Goal: Check status: Check status

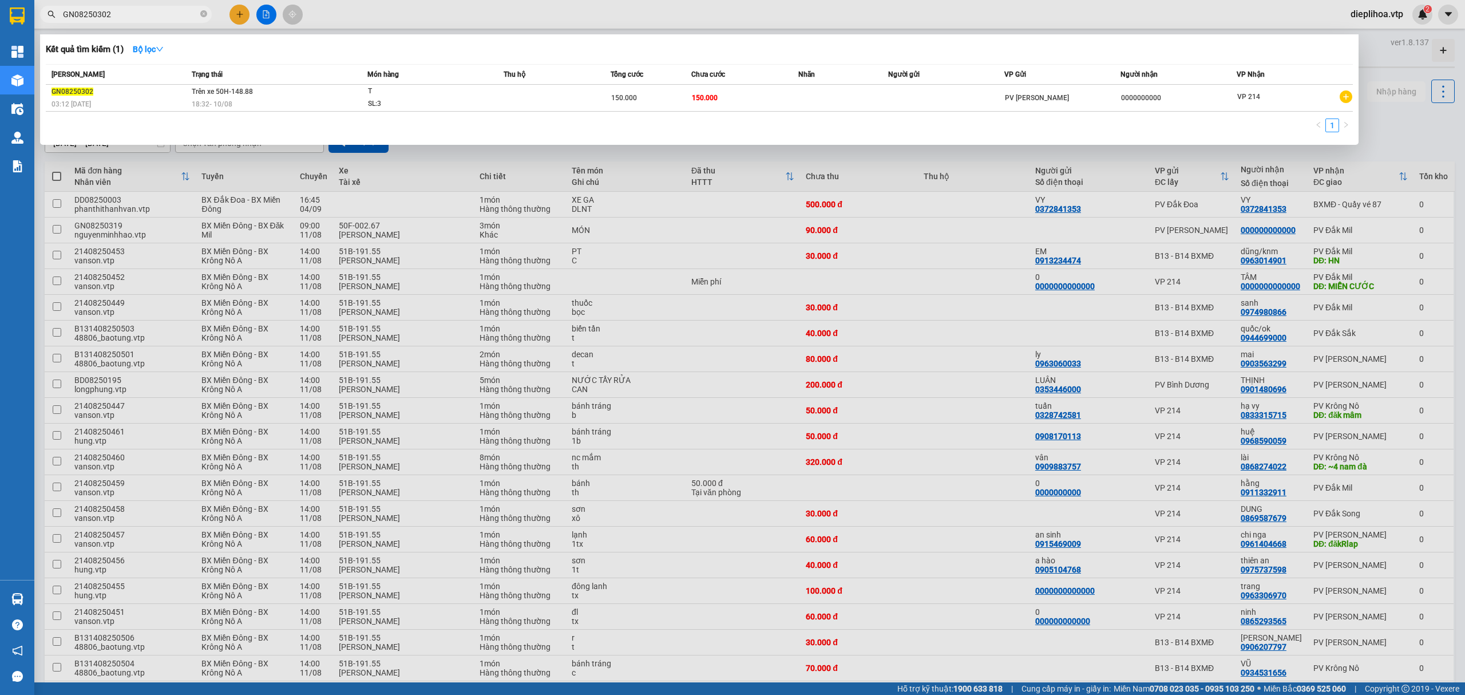
click at [160, 16] on input "GN08250302" at bounding box center [130, 14] width 135 height 13
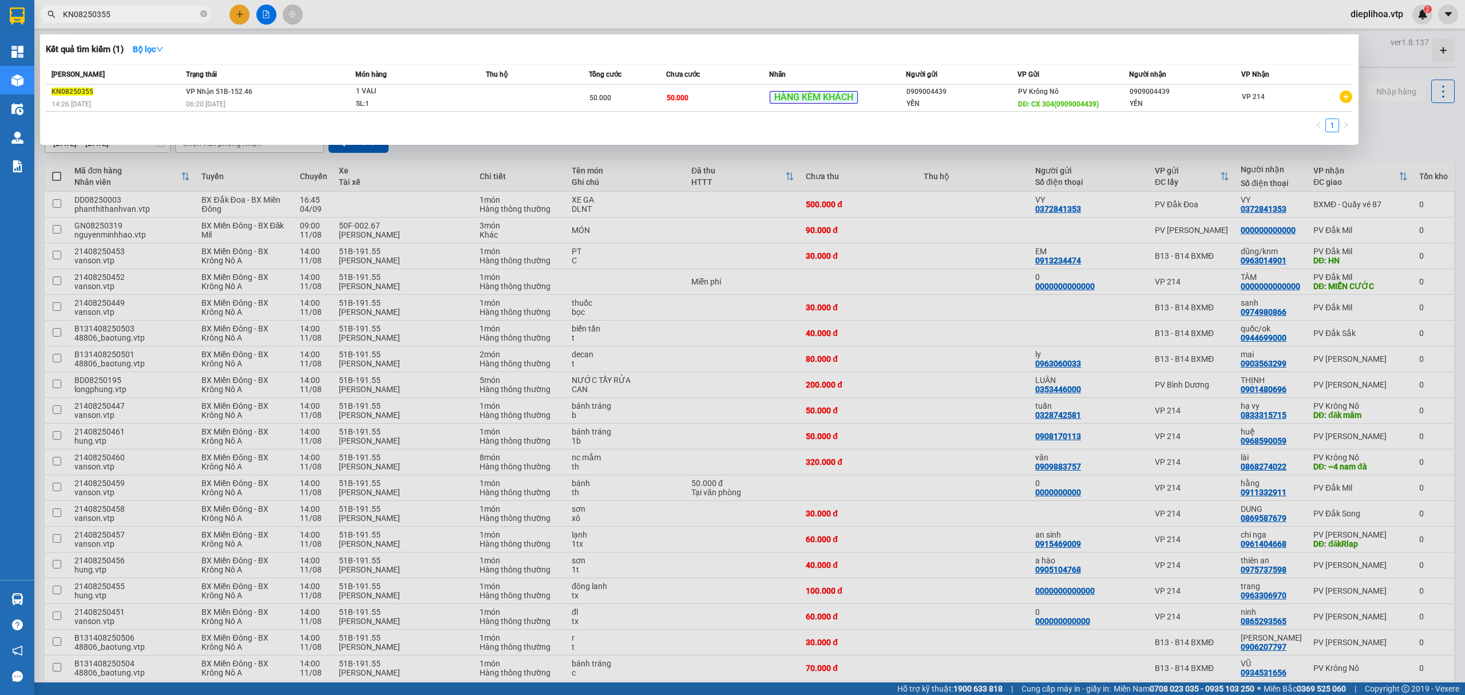
type input "KN08250355"
click at [374, 24] on div at bounding box center [732, 347] width 1465 height 695
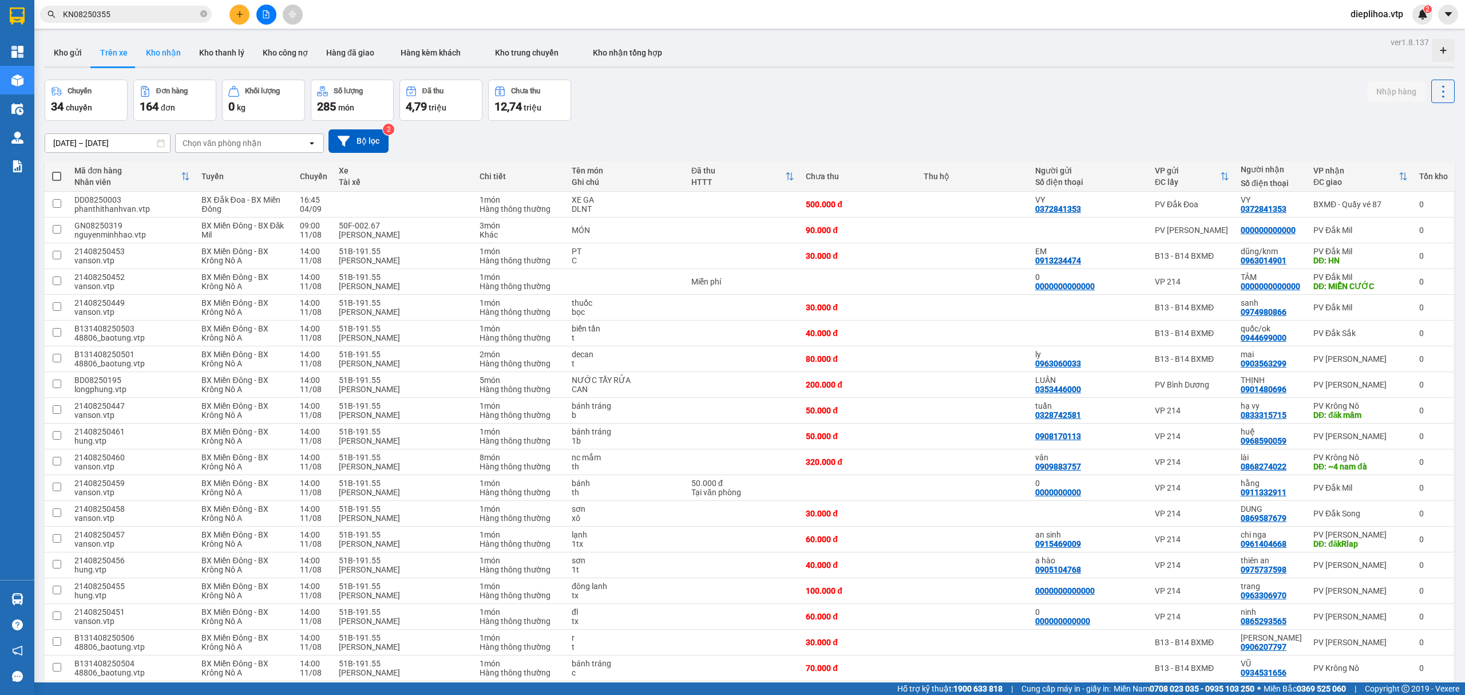
click at [156, 53] on button "Kho nhận" at bounding box center [163, 52] width 53 height 27
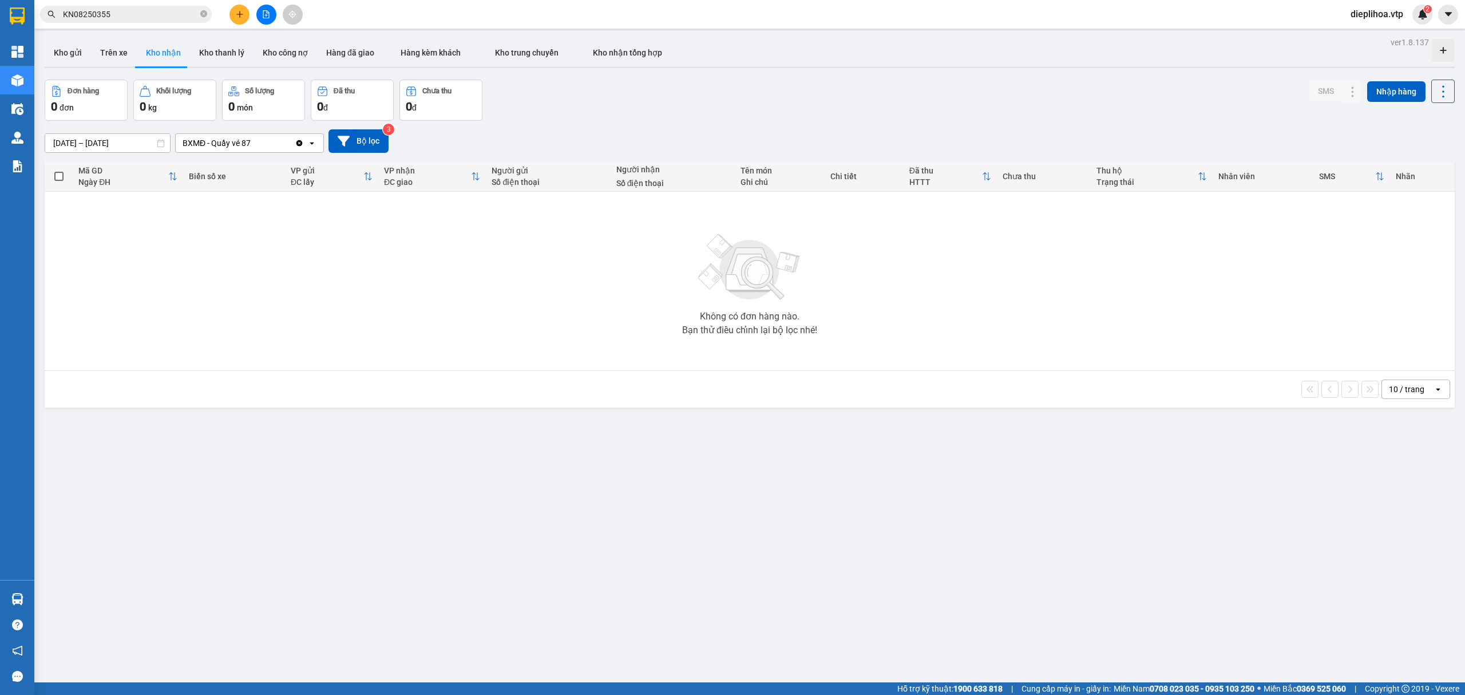
click at [300, 143] on icon "Clear value" at bounding box center [300, 143] width 6 height 6
click at [211, 53] on button "Kho thanh lý" at bounding box center [222, 52] width 64 height 27
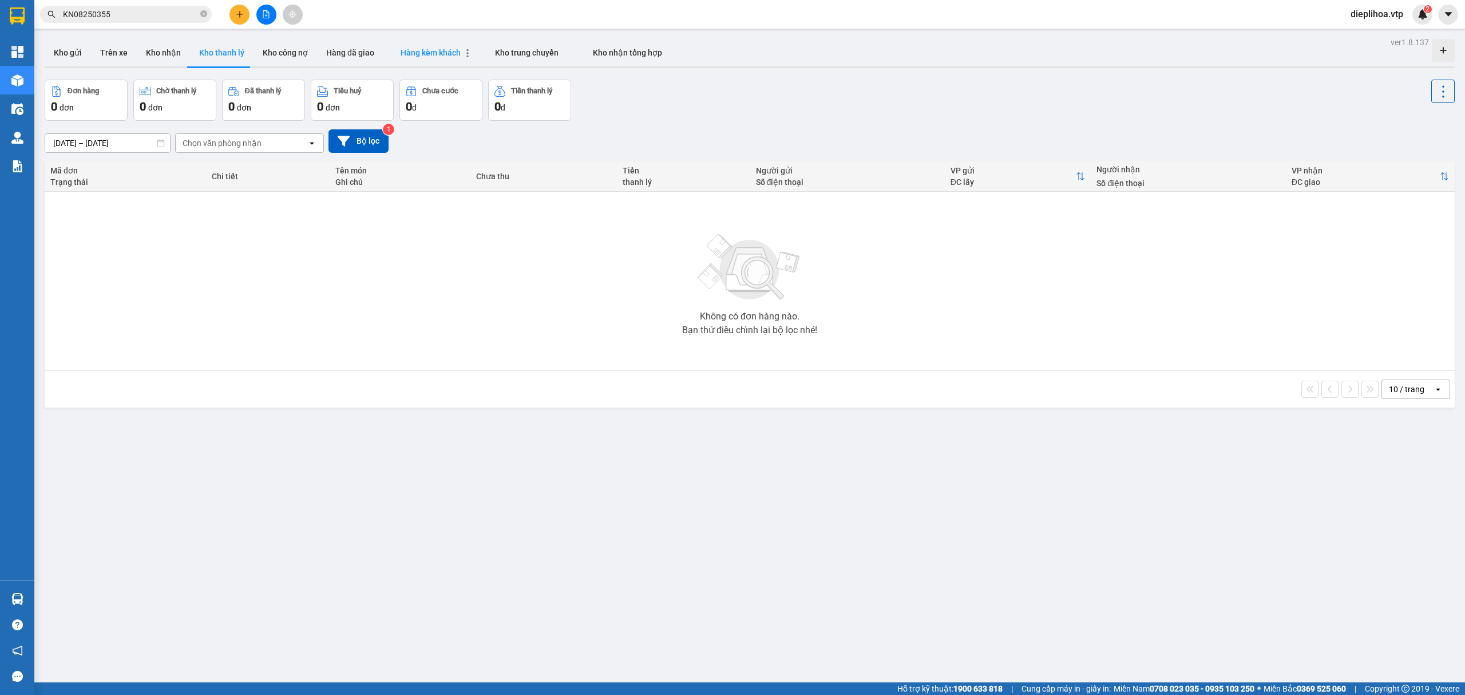
click at [444, 48] on span "Hàng kèm khách" at bounding box center [431, 52] width 60 height 9
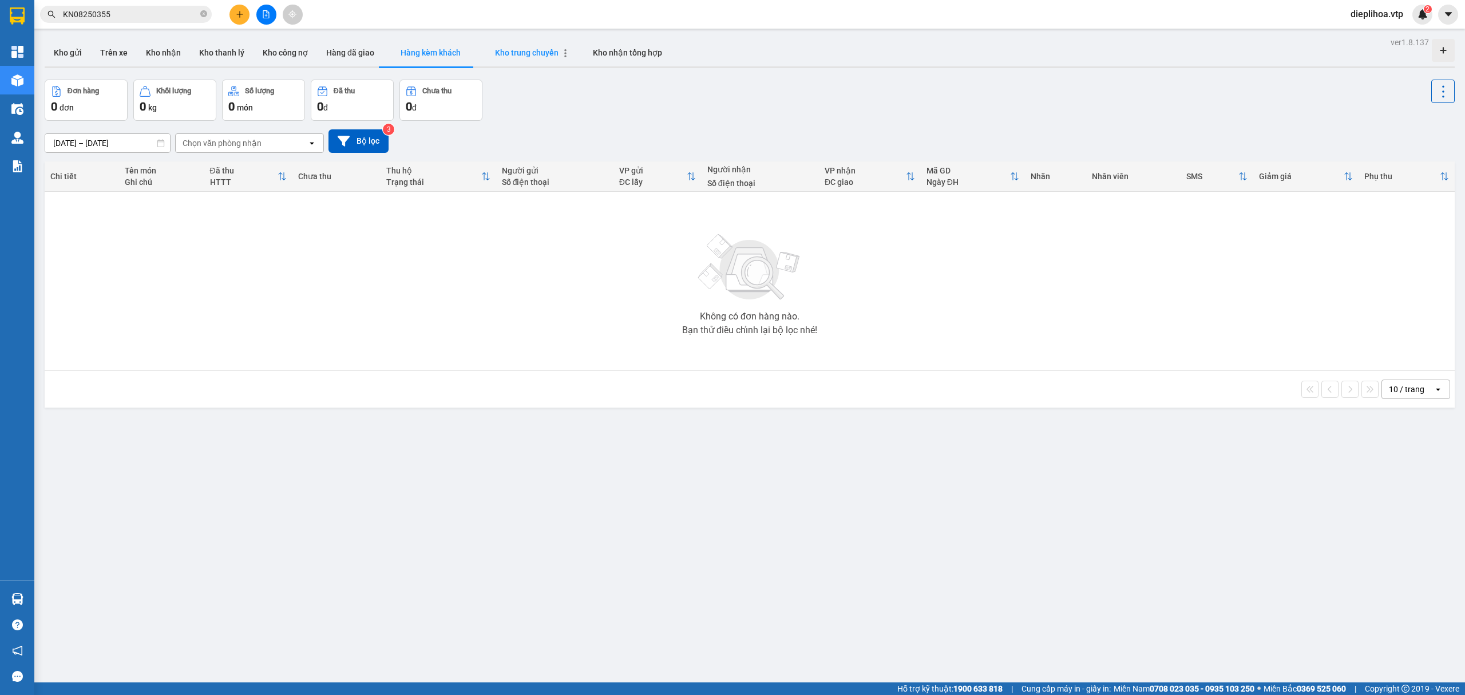
click at [533, 54] on span "Kho trung chuyển" at bounding box center [527, 52] width 64 height 9
click at [631, 52] on span "Kho nhận tổng hợp" at bounding box center [627, 52] width 69 height 9
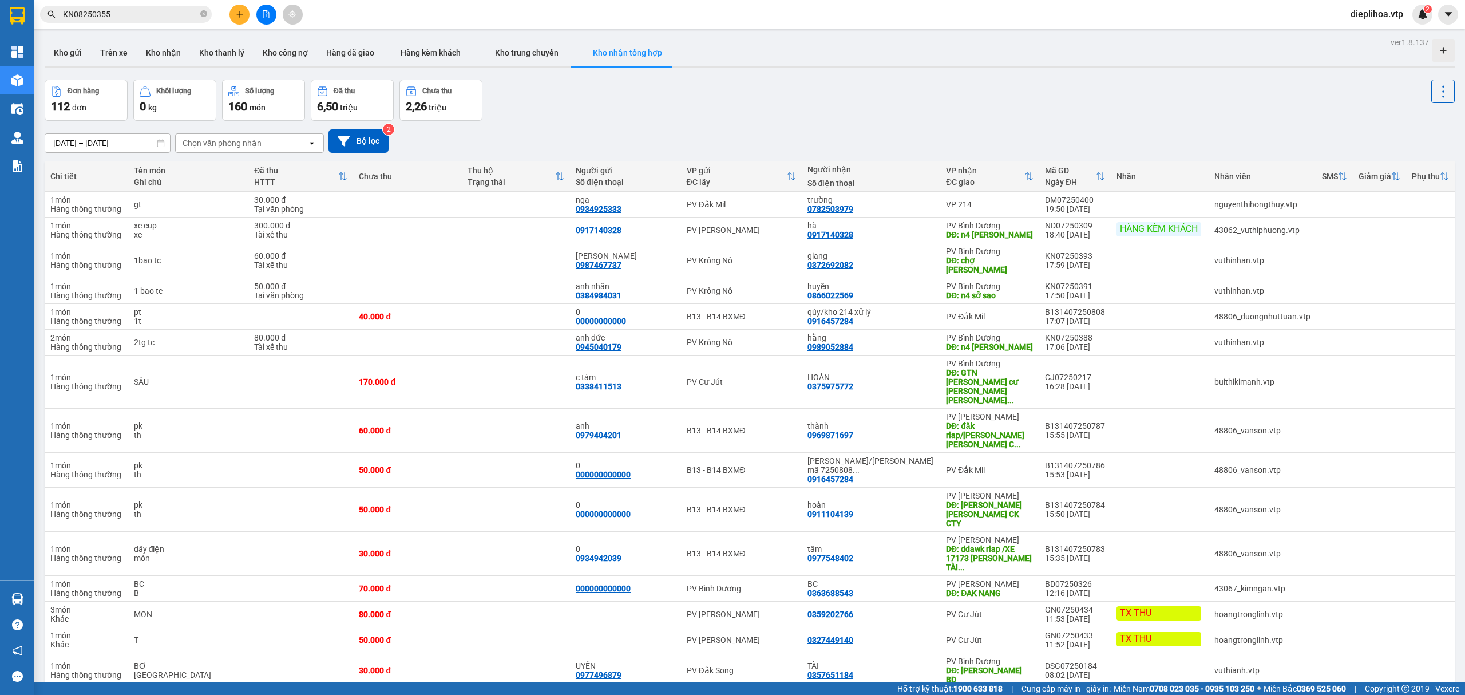
click at [155, 16] on input "KN08250355" at bounding box center [130, 14] width 135 height 13
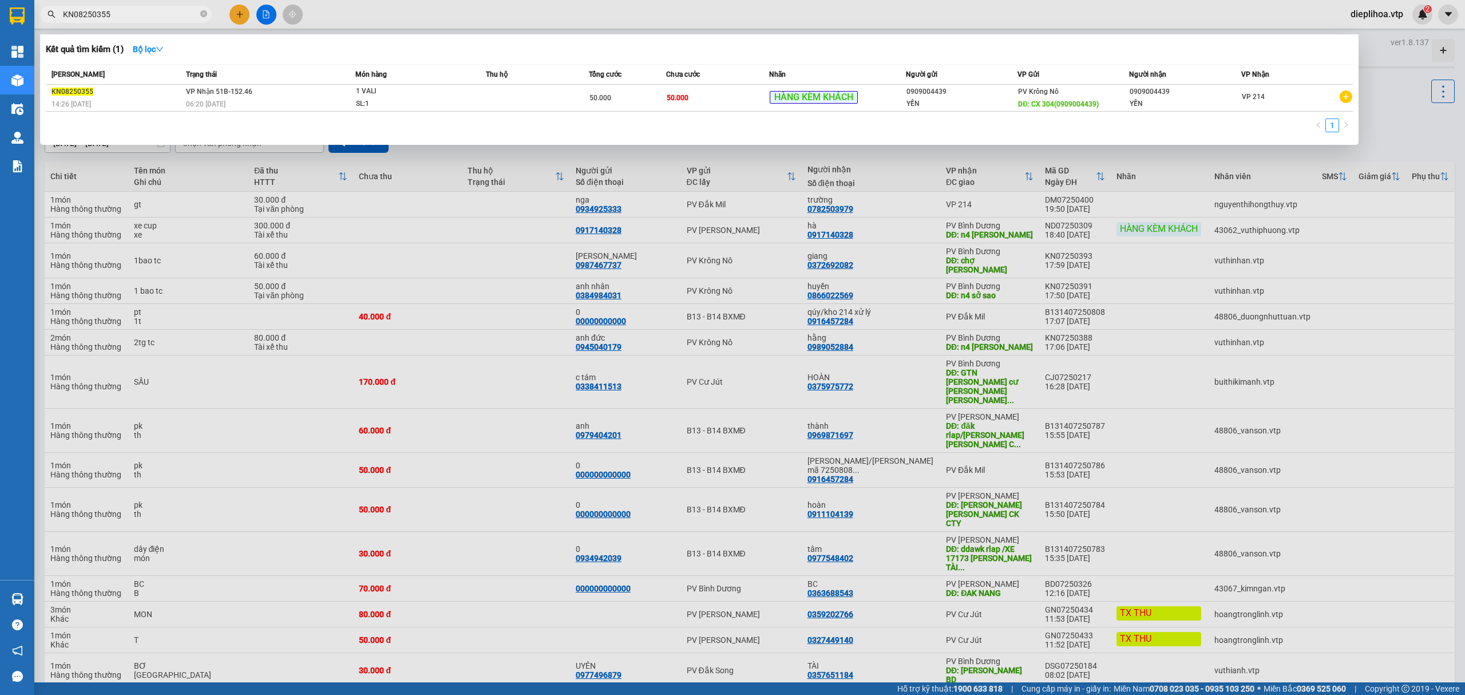
click at [402, 14] on div at bounding box center [732, 347] width 1465 height 695
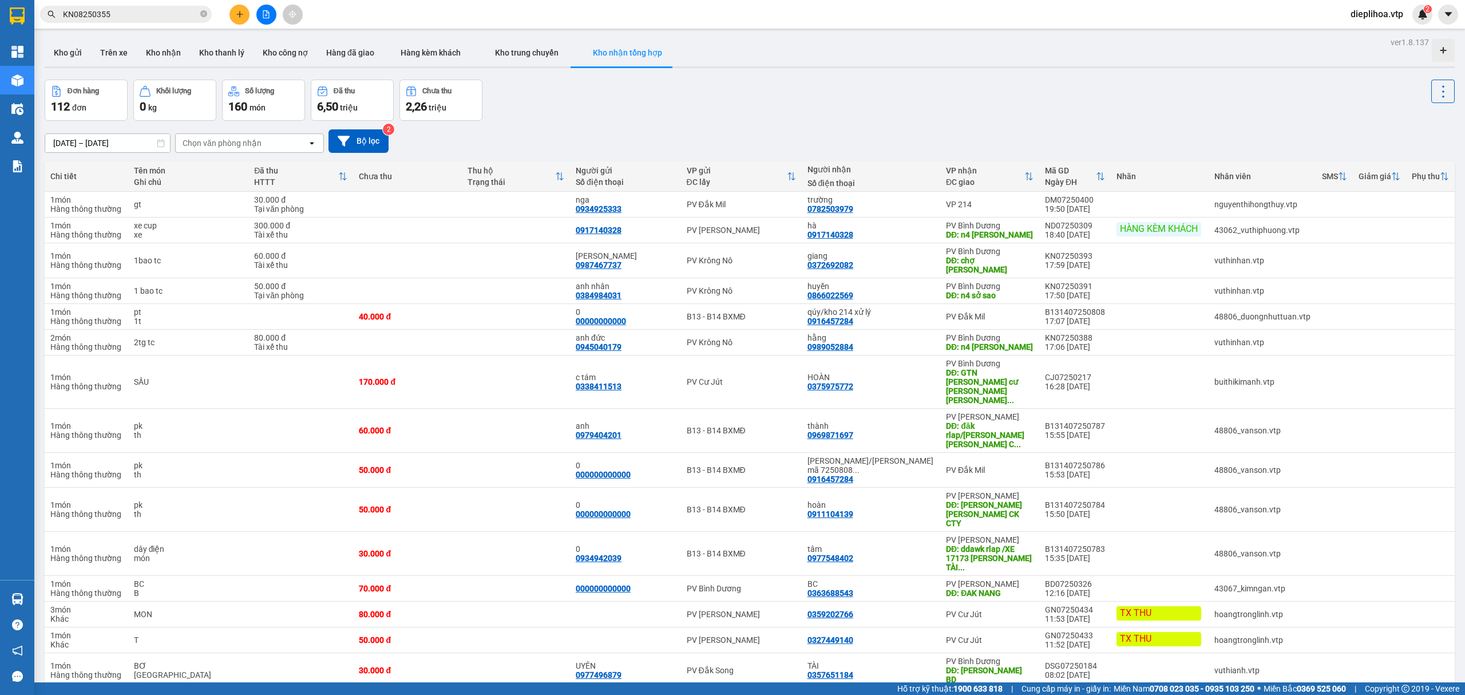
click at [271, 139] on div "Chọn văn phòng nhận" at bounding box center [242, 143] width 132 height 18
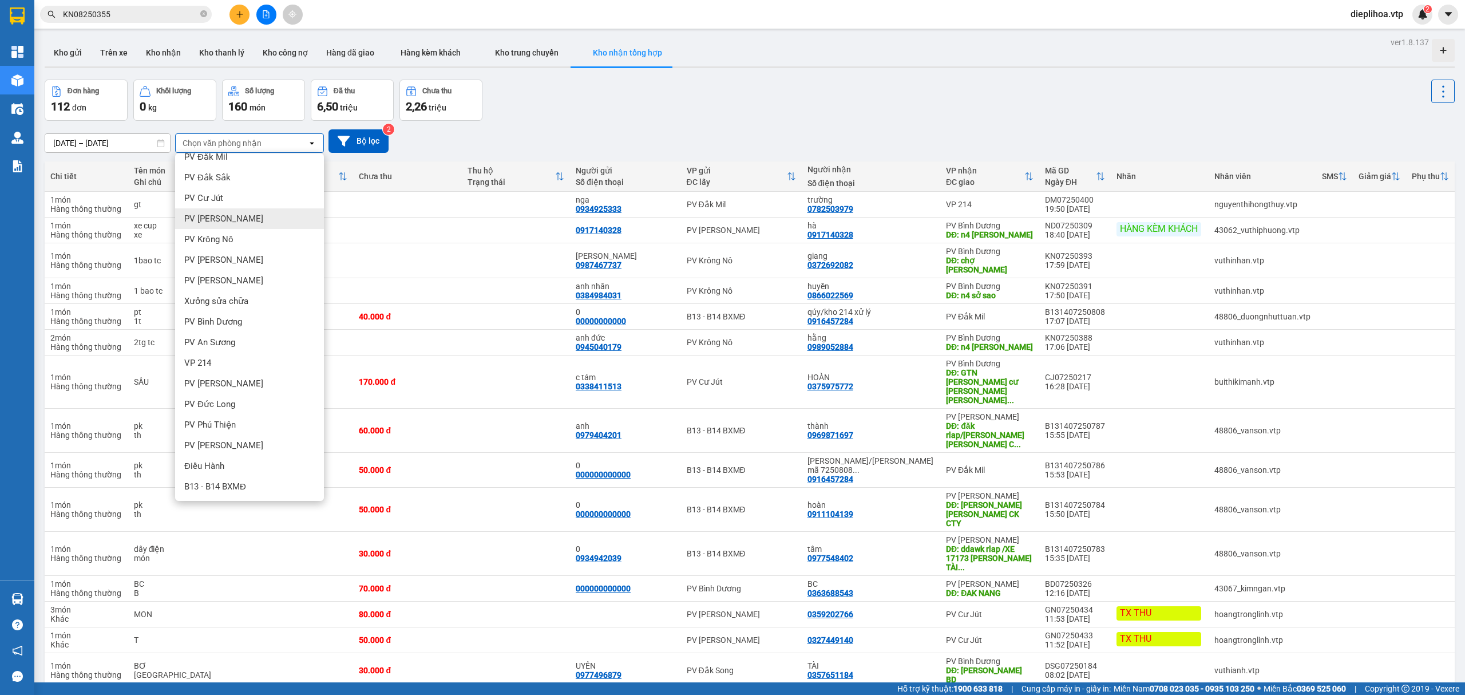
scroll to position [76, 0]
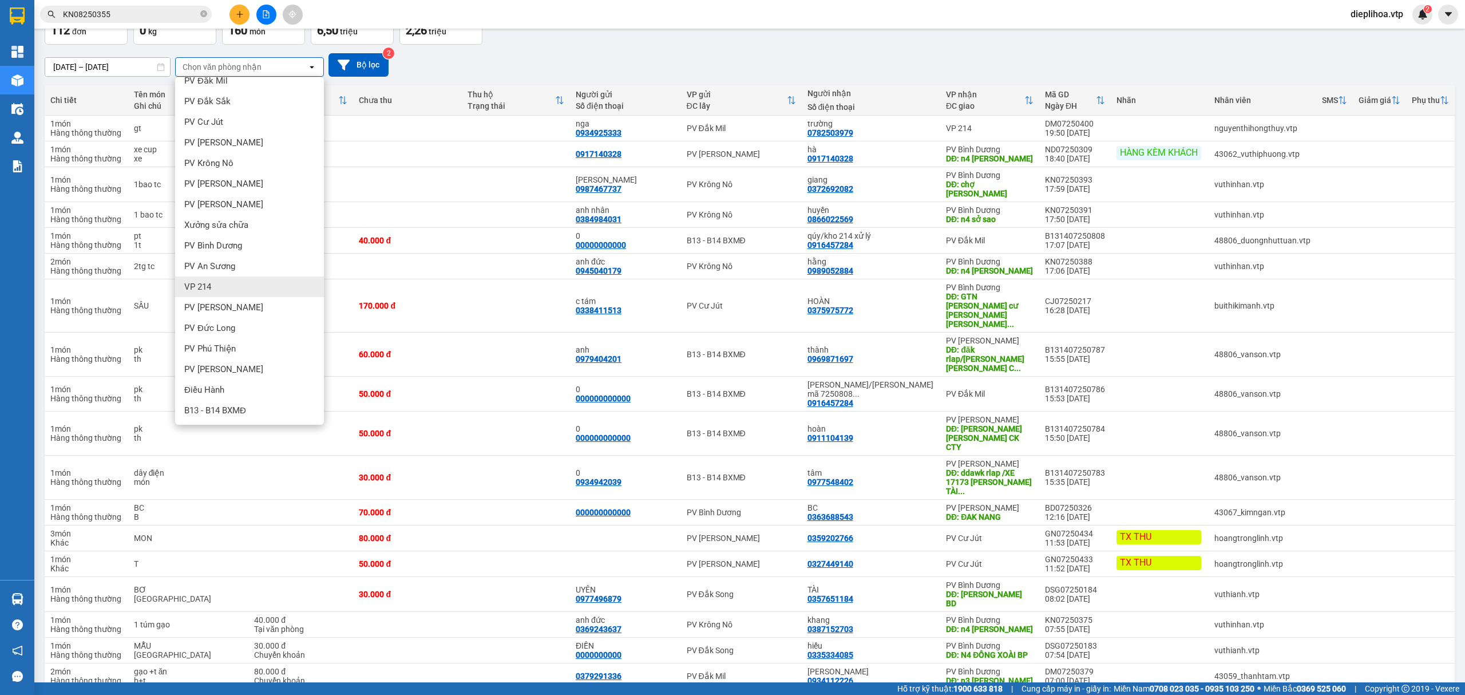
click at [280, 291] on div "VP 214" at bounding box center [249, 286] width 149 height 21
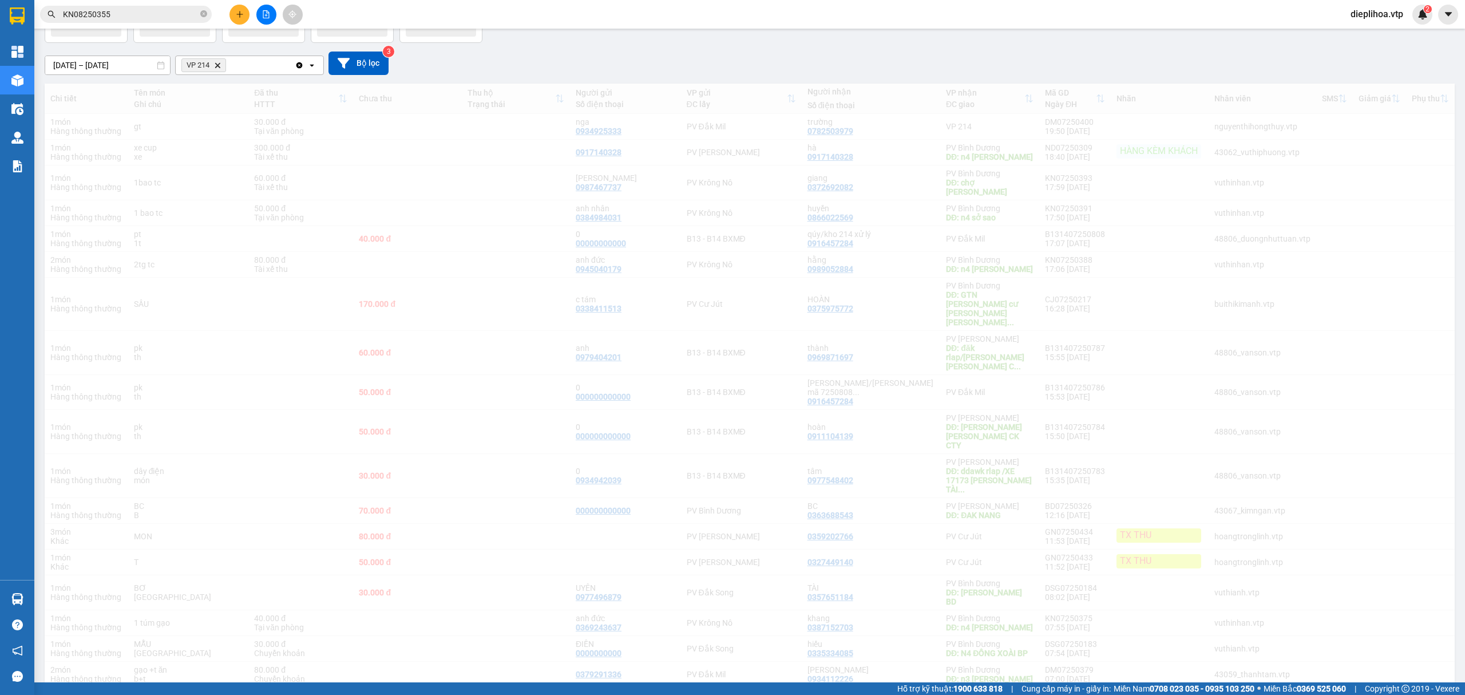
scroll to position [53, 0]
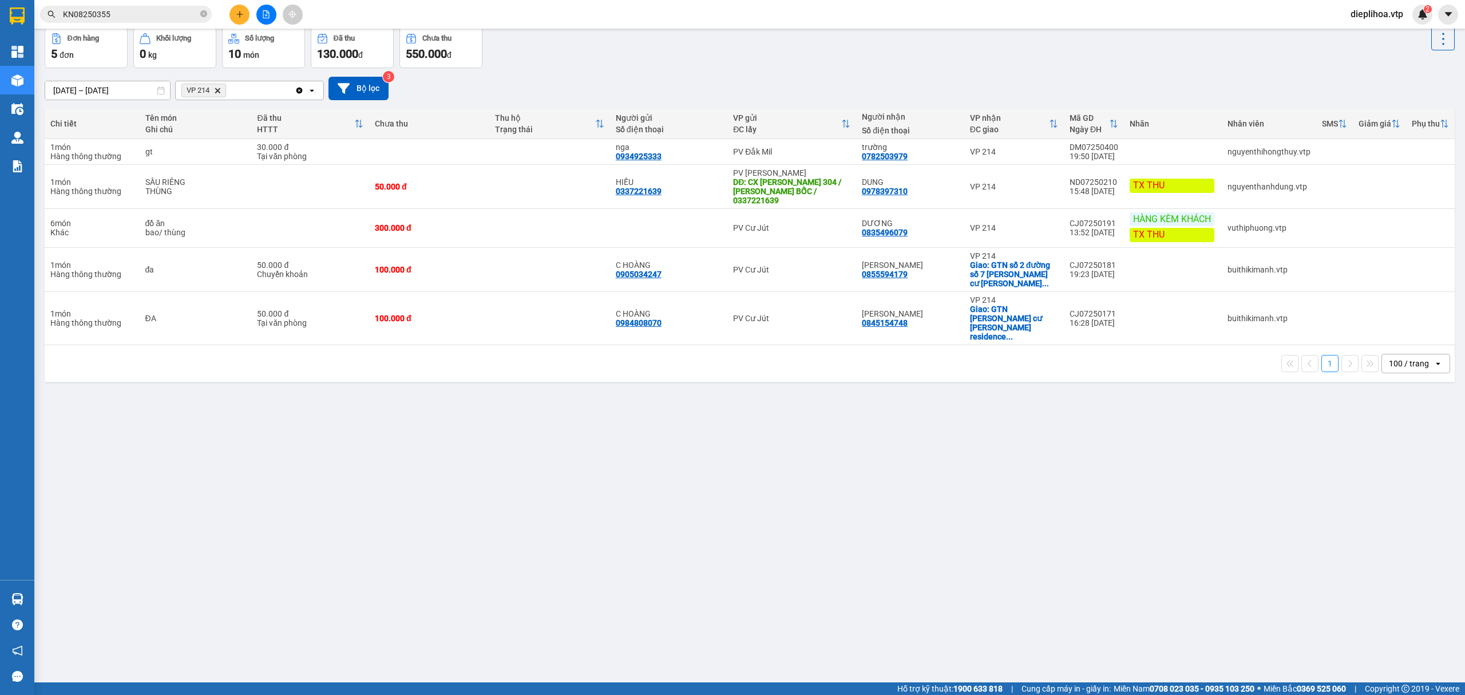
click at [558, 72] on div "[DATE] – [DATE] Press the down arrow key to interact with the calendar and sele…" at bounding box center [750, 88] width 1410 height 41
click at [958, 51] on div "Đơn hàng 5 đơn [PERSON_NAME] 0 kg Số [PERSON_NAME] 10 món Đã thu 130.000 [PERSO…" at bounding box center [750, 47] width 1410 height 41
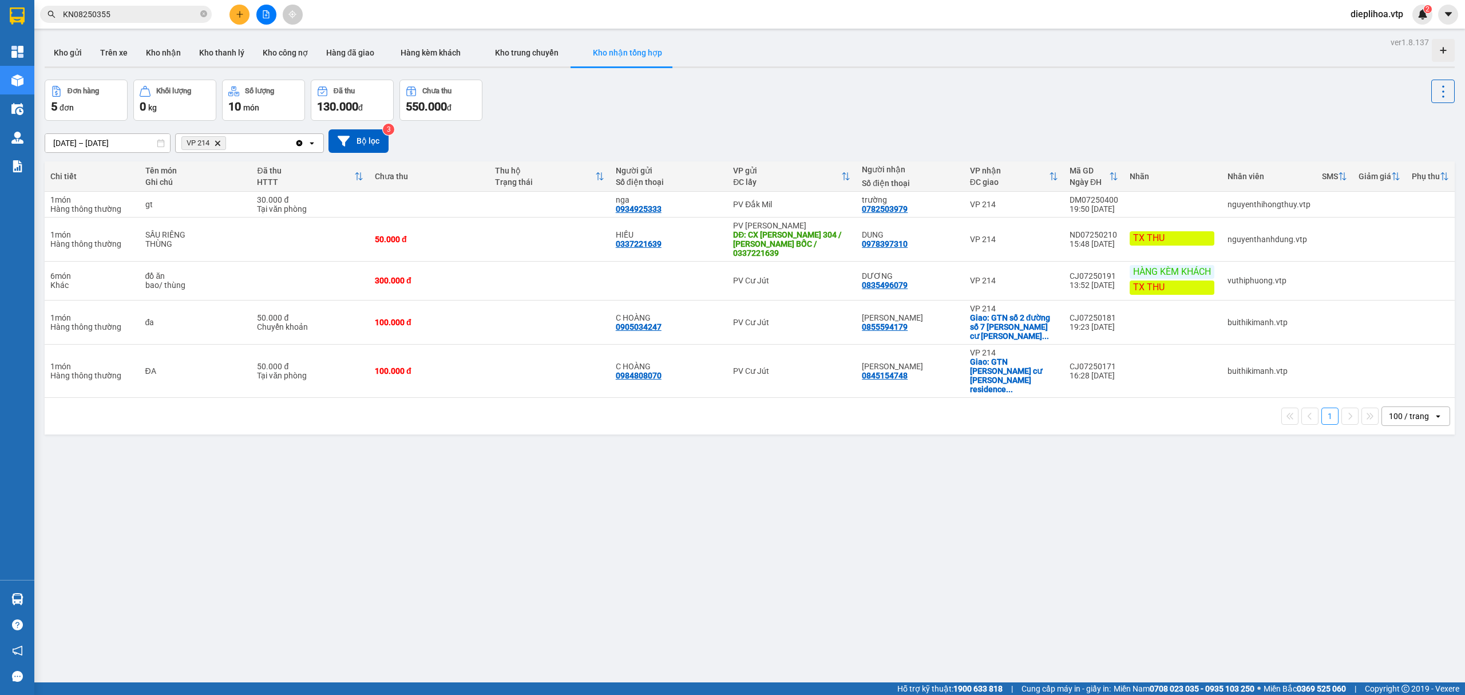
click at [218, 142] on icon "VP 214, close by backspace" at bounding box center [217, 142] width 5 height 5
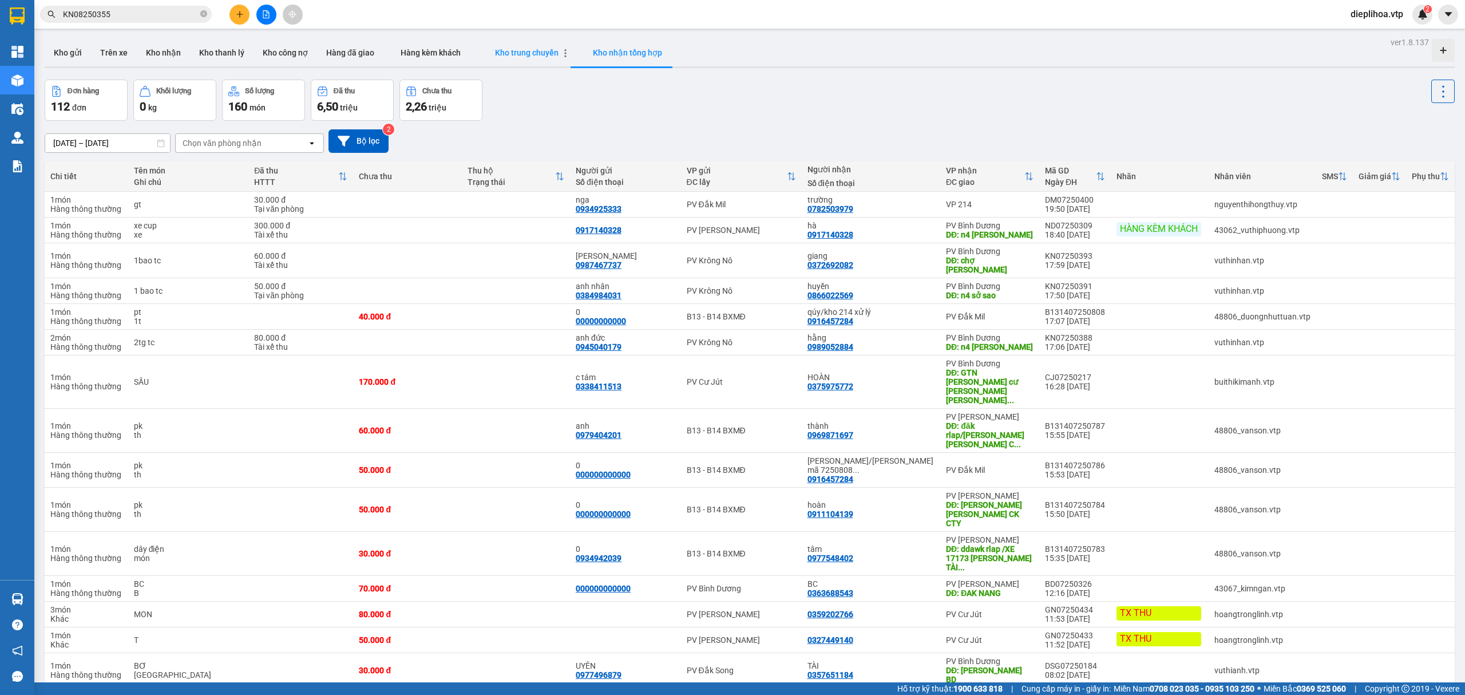
click at [517, 53] on span "Kho trung chuyển" at bounding box center [527, 52] width 64 height 9
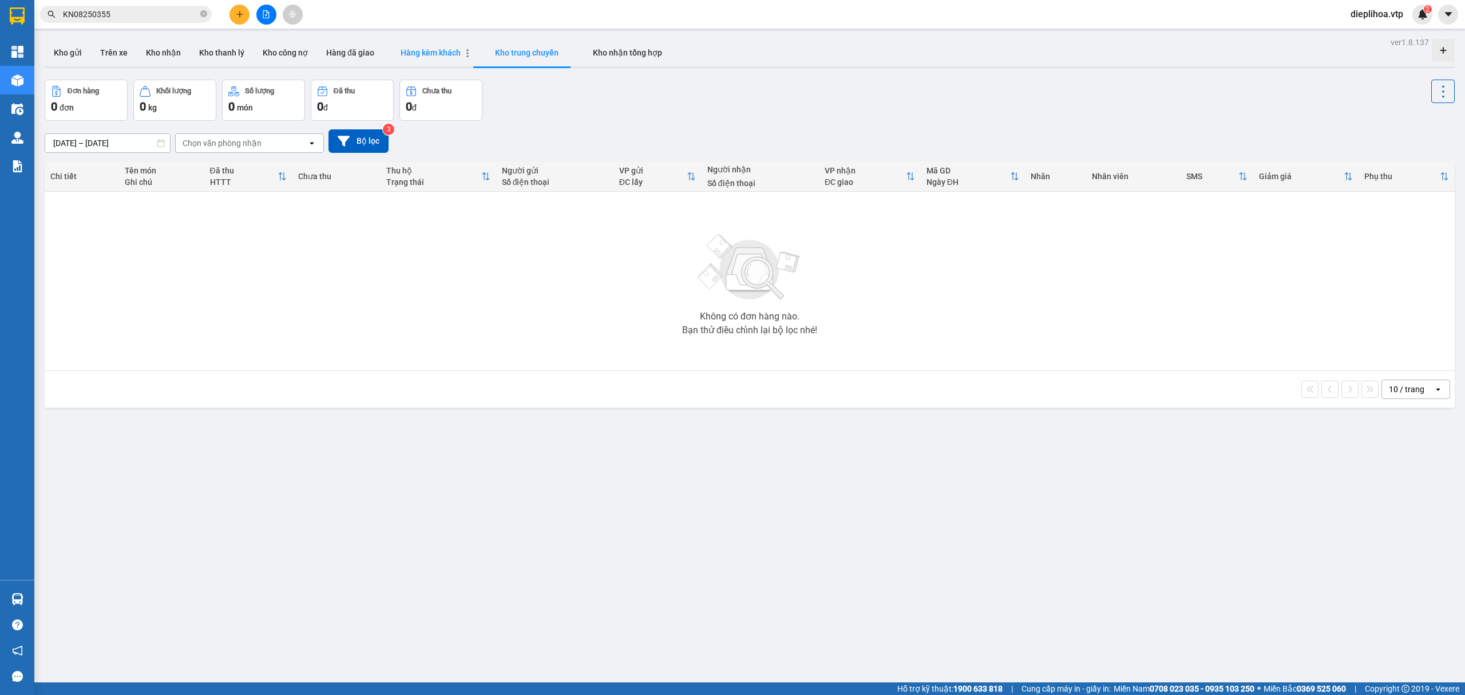
click at [408, 53] on span "Hàng kèm khách" at bounding box center [431, 52] width 60 height 9
type input "[DATE] – [DATE]"
click at [342, 51] on button "Hàng đã giao" at bounding box center [350, 52] width 66 height 27
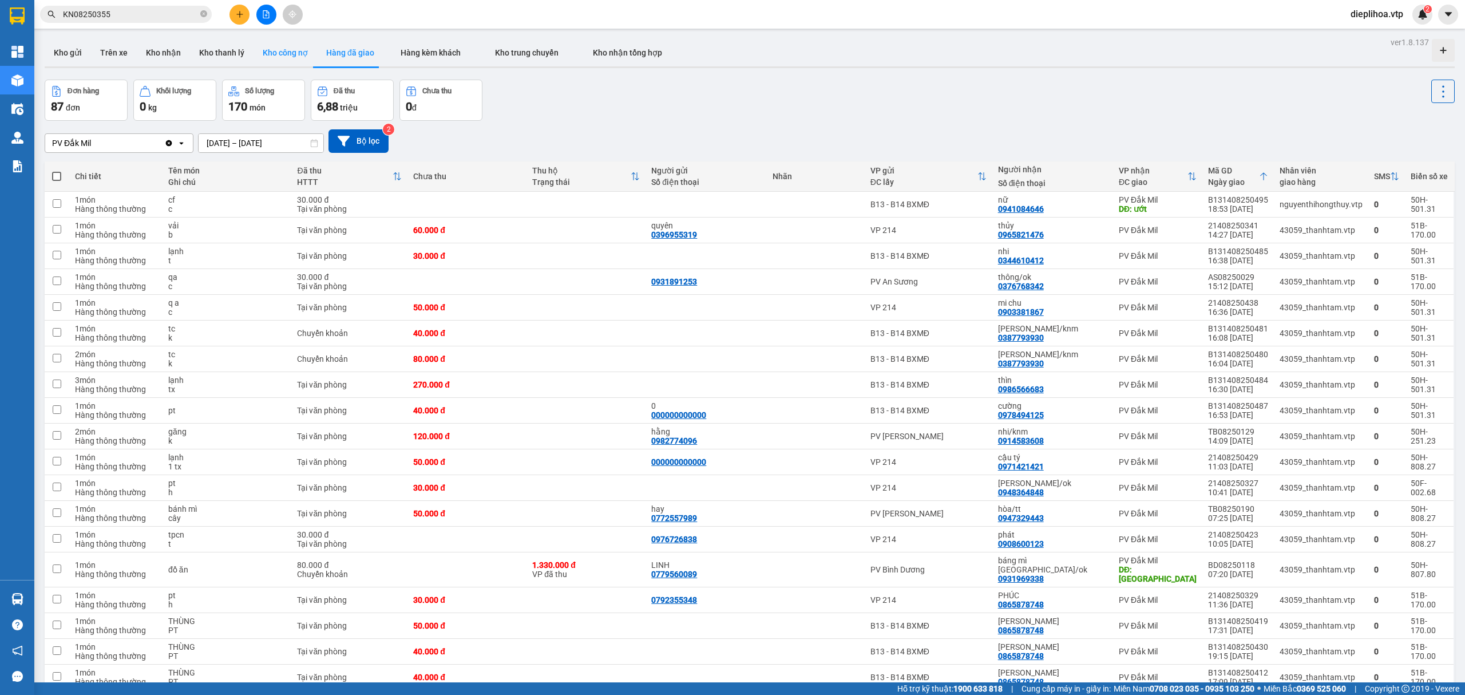
click at [280, 53] on button "Kho công nợ" at bounding box center [286, 52] width 64 height 27
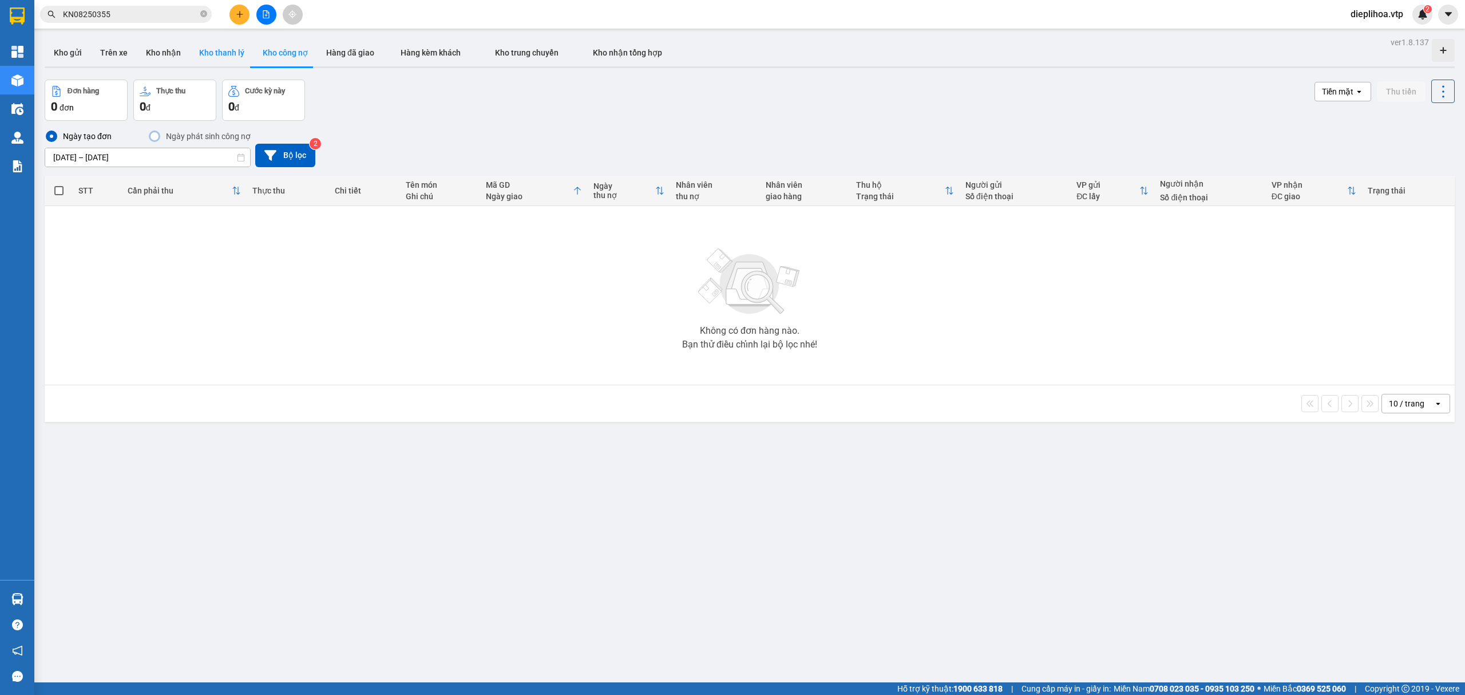
click at [195, 57] on button "Kho thanh lý" at bounding box center [222, 52] width 64 height 27
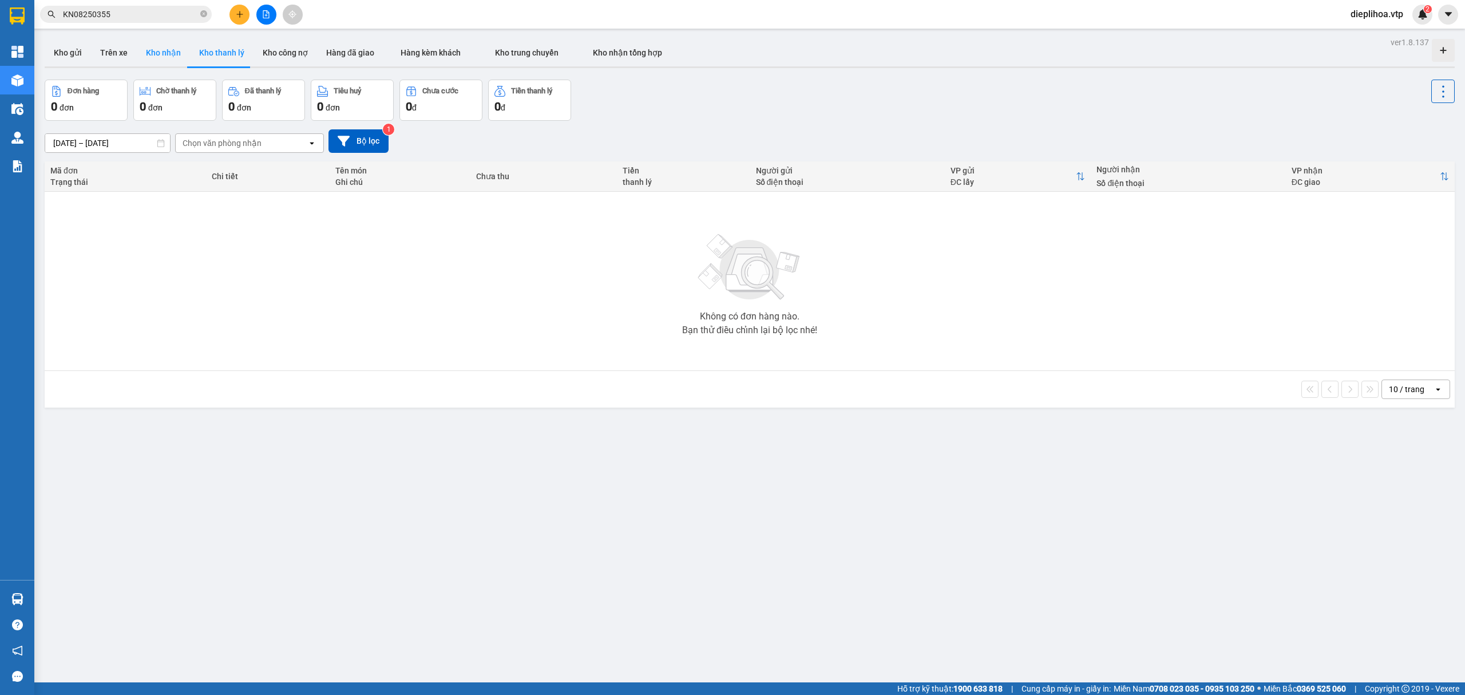
click at [168, 56] on button "Kho nhận" at bounding box center [163, 52] width 53 height 27
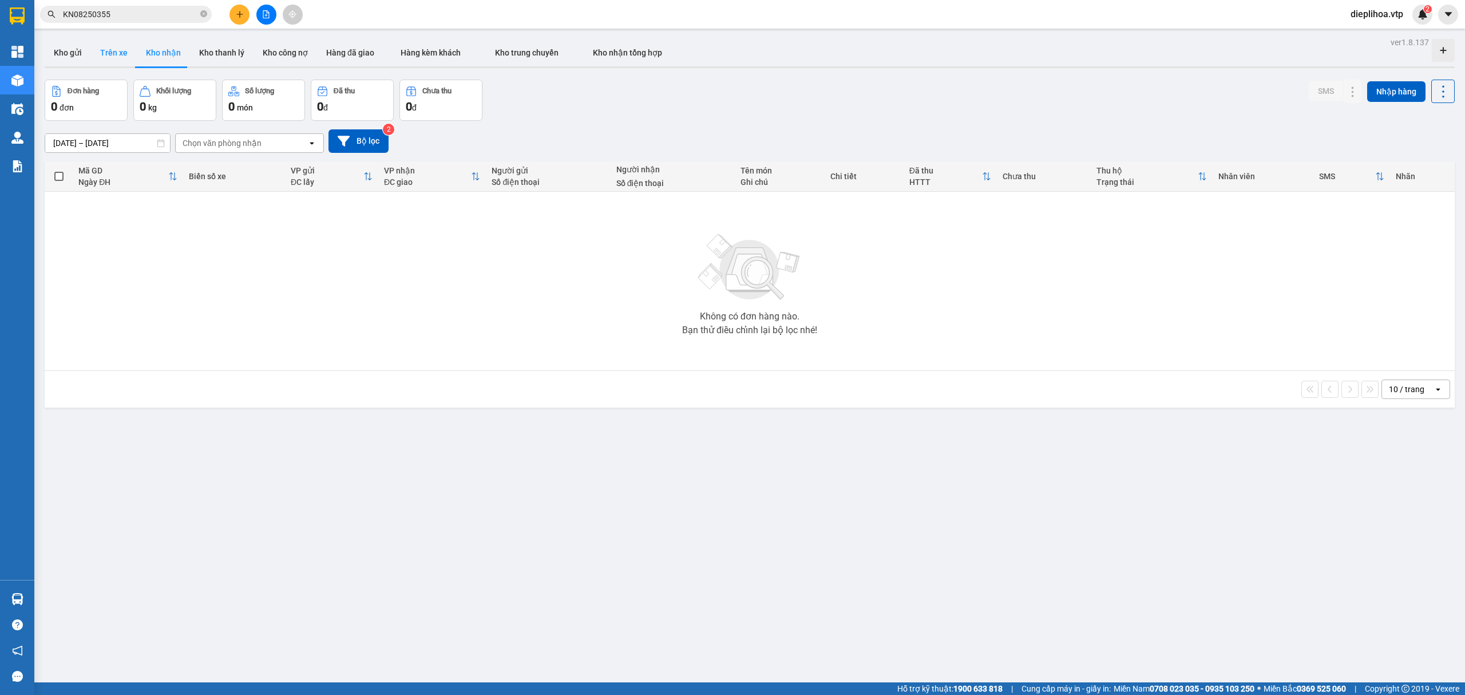
click at [127, 56] on button "Trên xe" at bounding box center [114, 52] width 46 height 27
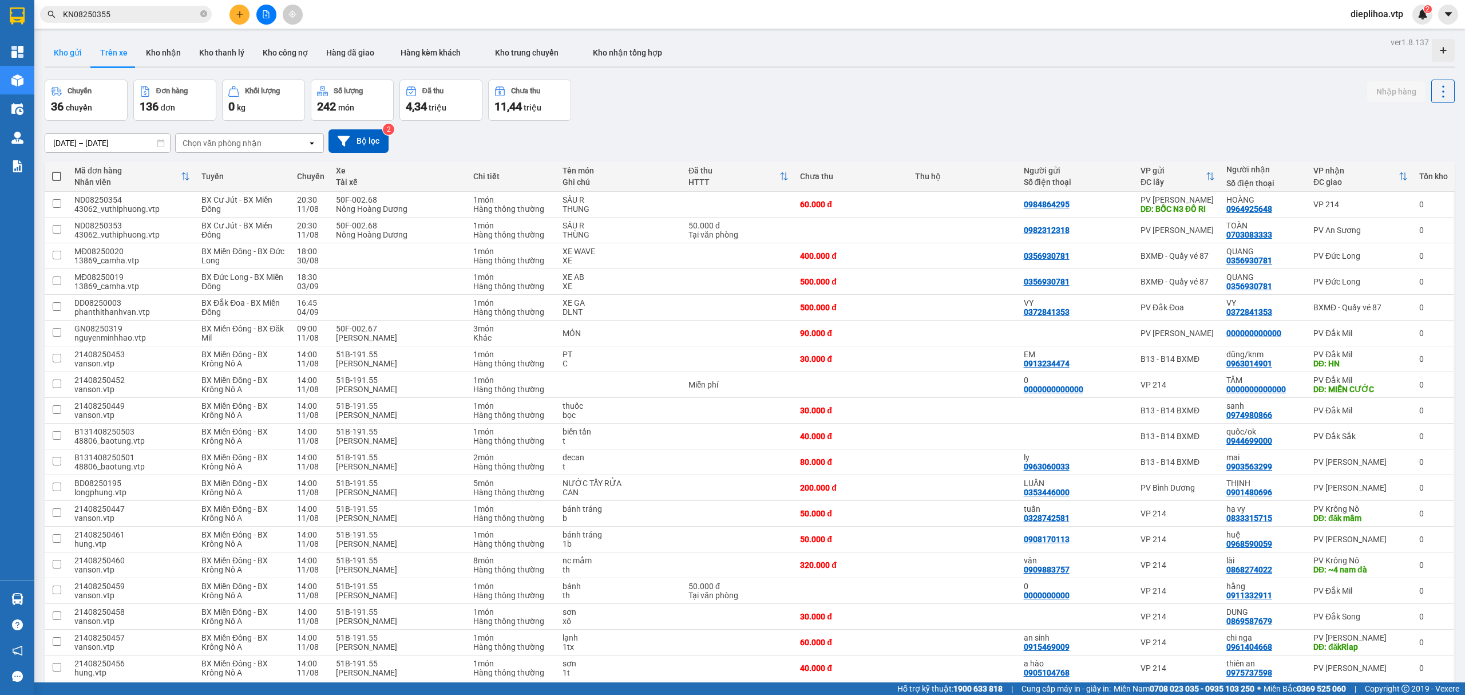
click at [69, 53] on button "Kho gửi" at bounding box center [68, 52] width 46 height 27
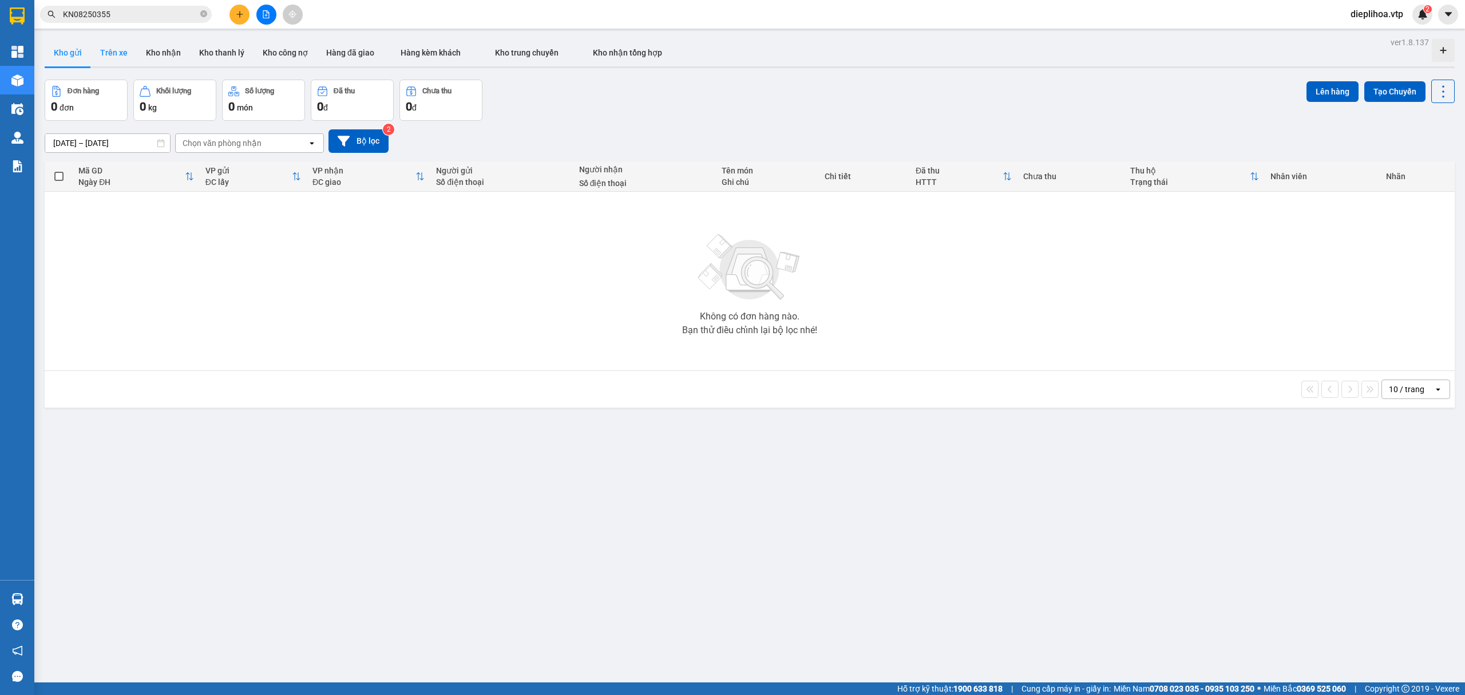
click at [132, 49] on button "Trên xe" at bounding box center [114, 52] width 46 height 27
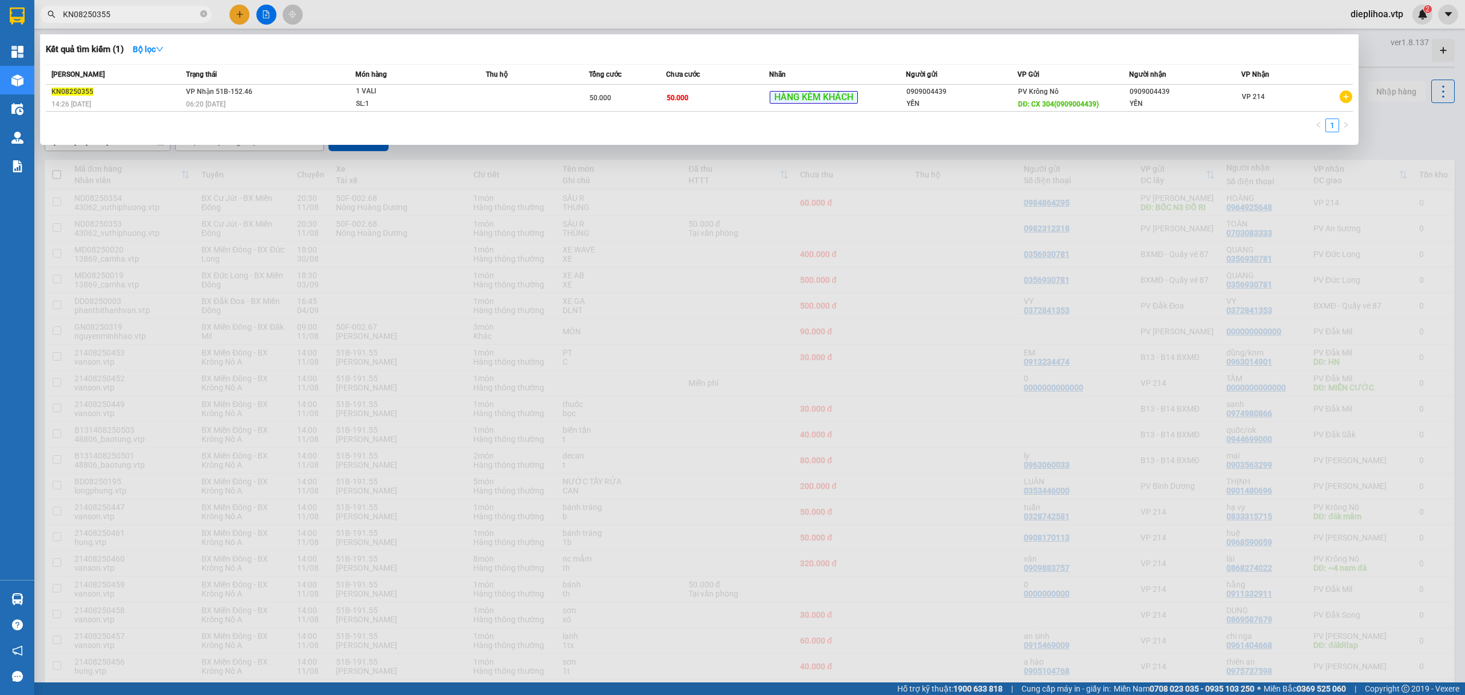
click at [152, 19] on input "KN08250355" at bounding box center [130, 14] width 135 height 13
